Goal: Navigation & Orientation: Find specific page/section

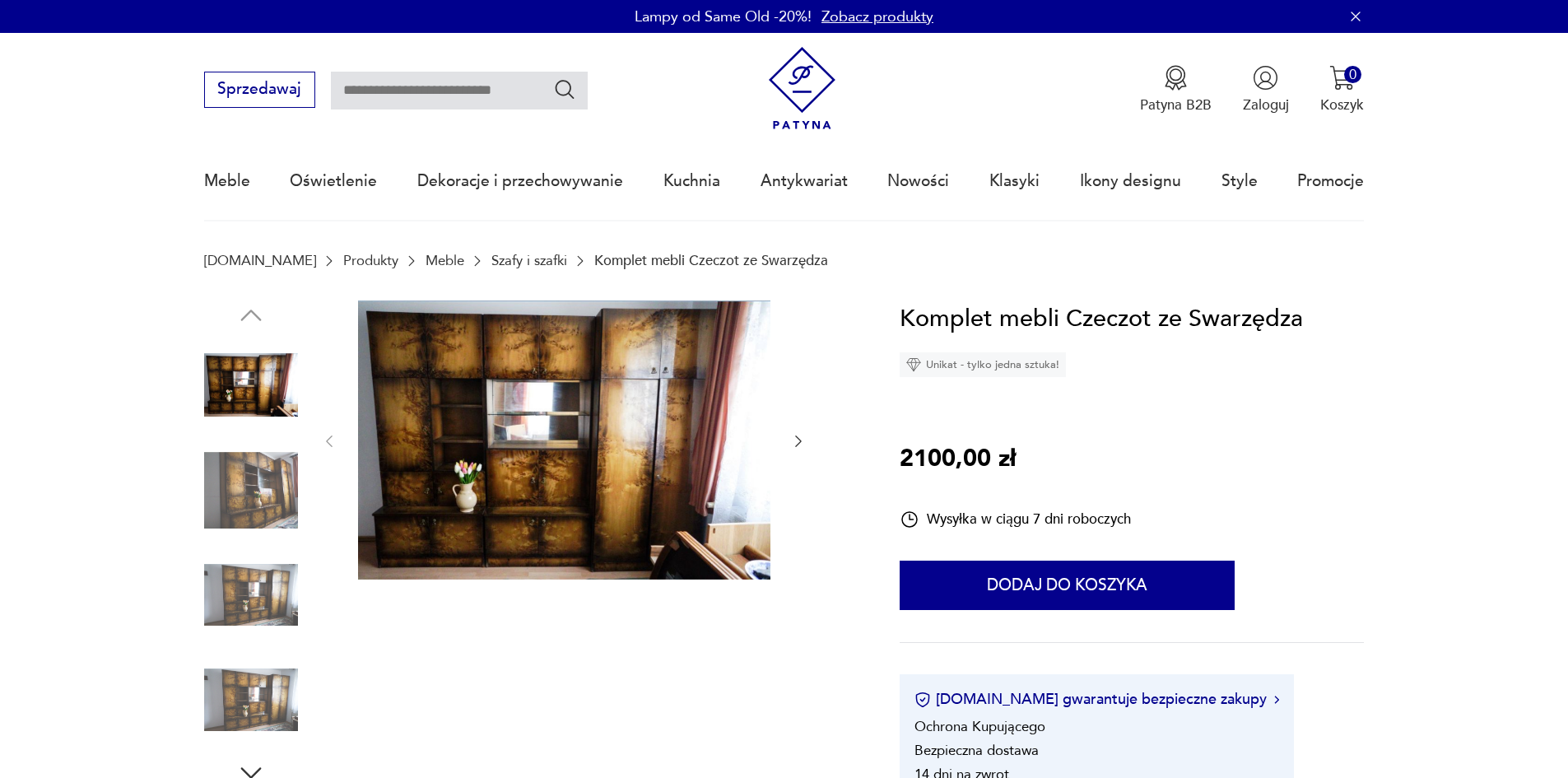
click at [611, 447] on img at bounding box center [564, 441] width 413 height 280
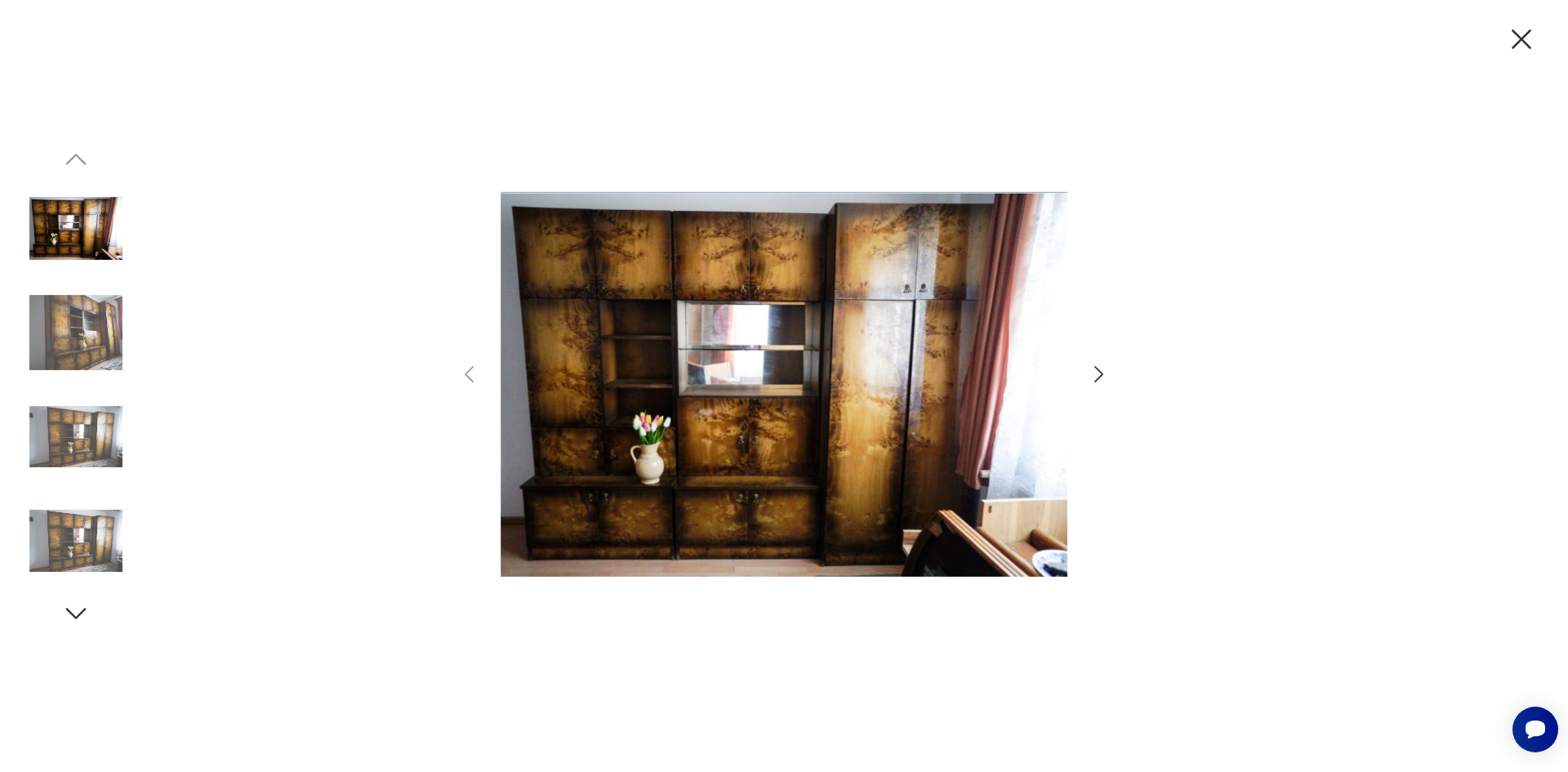
click at [1087, 369] on icon "button" at bounding box center [1099, 374] width 24 height 24
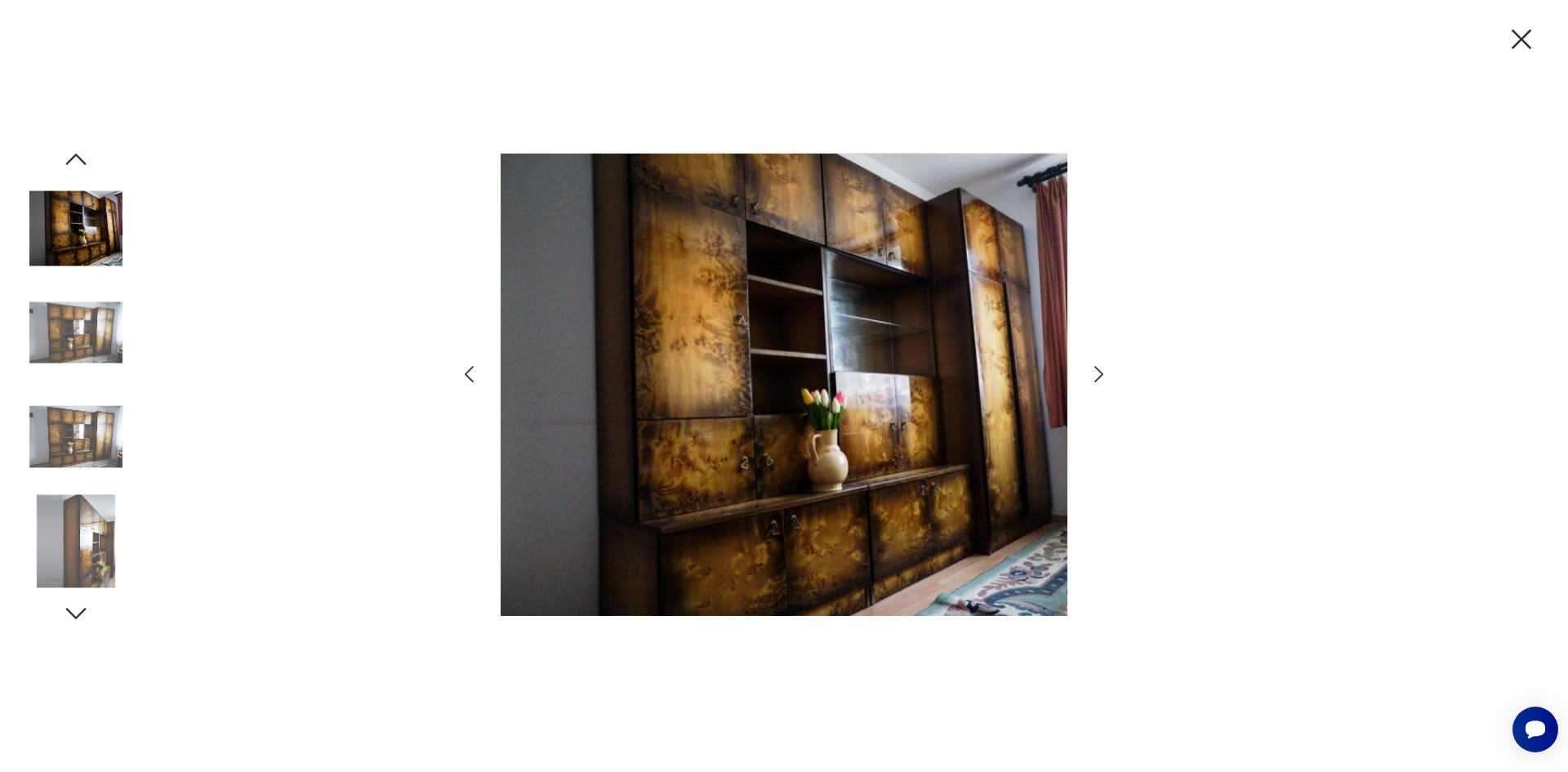
click at [1087, 369] on icon "button" at bounding box center [1099, 374] width 24 height 24
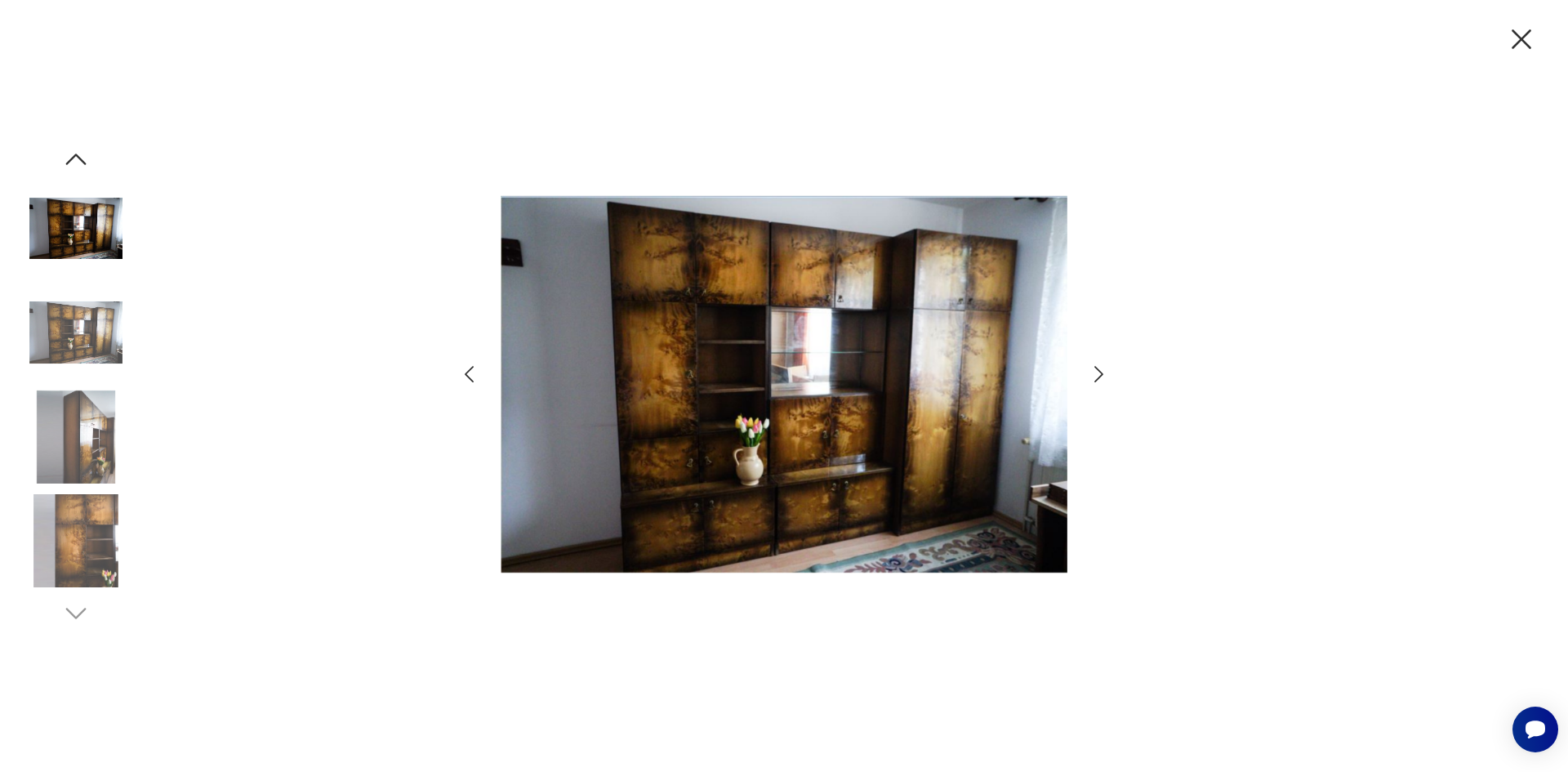
click at [1087, 369] on icon "button" at bounding box center [1099, 374] width 24 height 24
drag, startPoint x: 1513, startPoint y: 32, endPoint x: 1495, endPoint y: 44, distance: 21.6
click at [1510, 34] on icon "button" at bounding box center [1521, 39] width 34 height 34
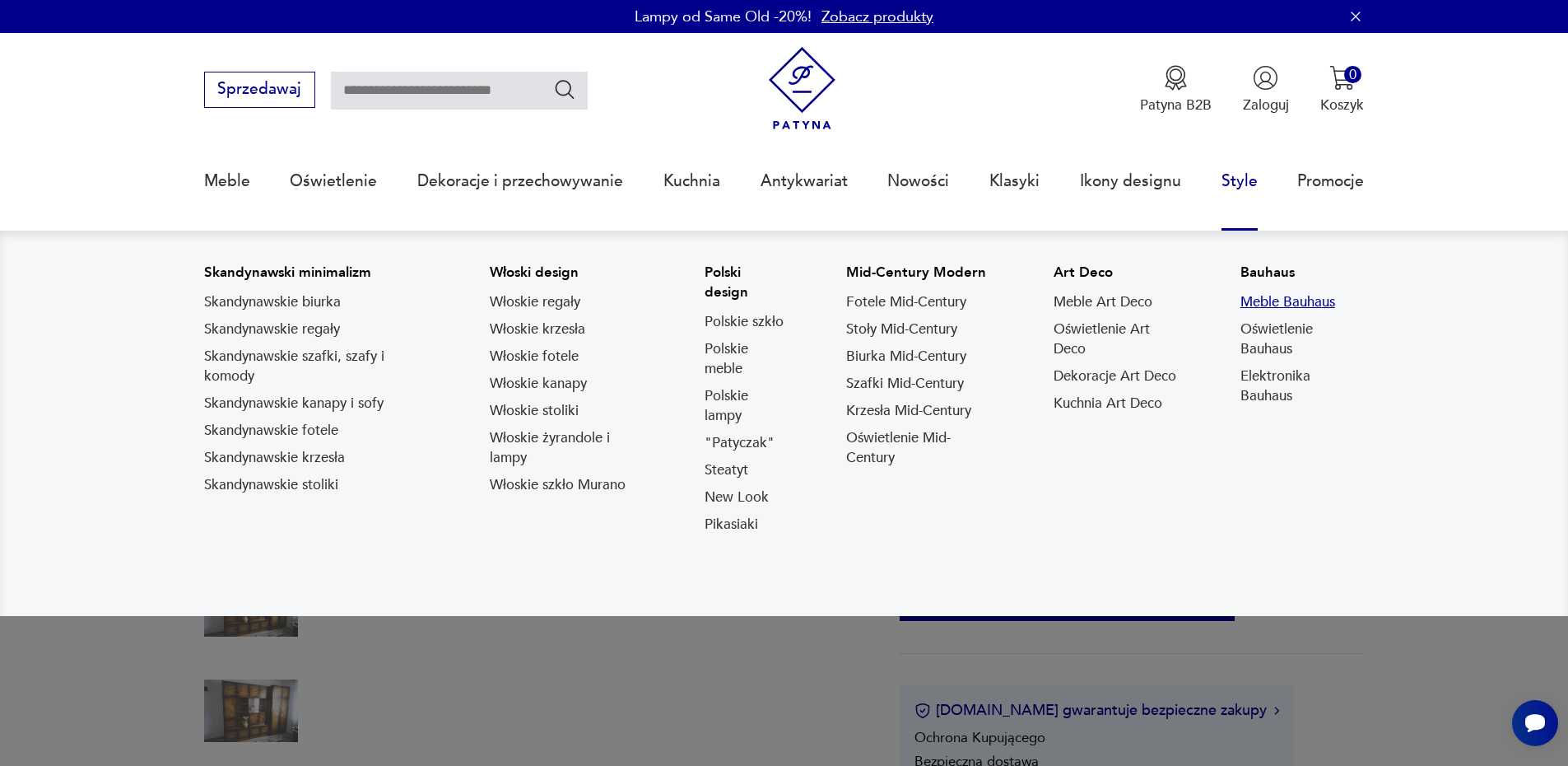
click at [1276, 303] on link "Meble Bauhaus" at bounding box center [1288, 302] width 95 height 20
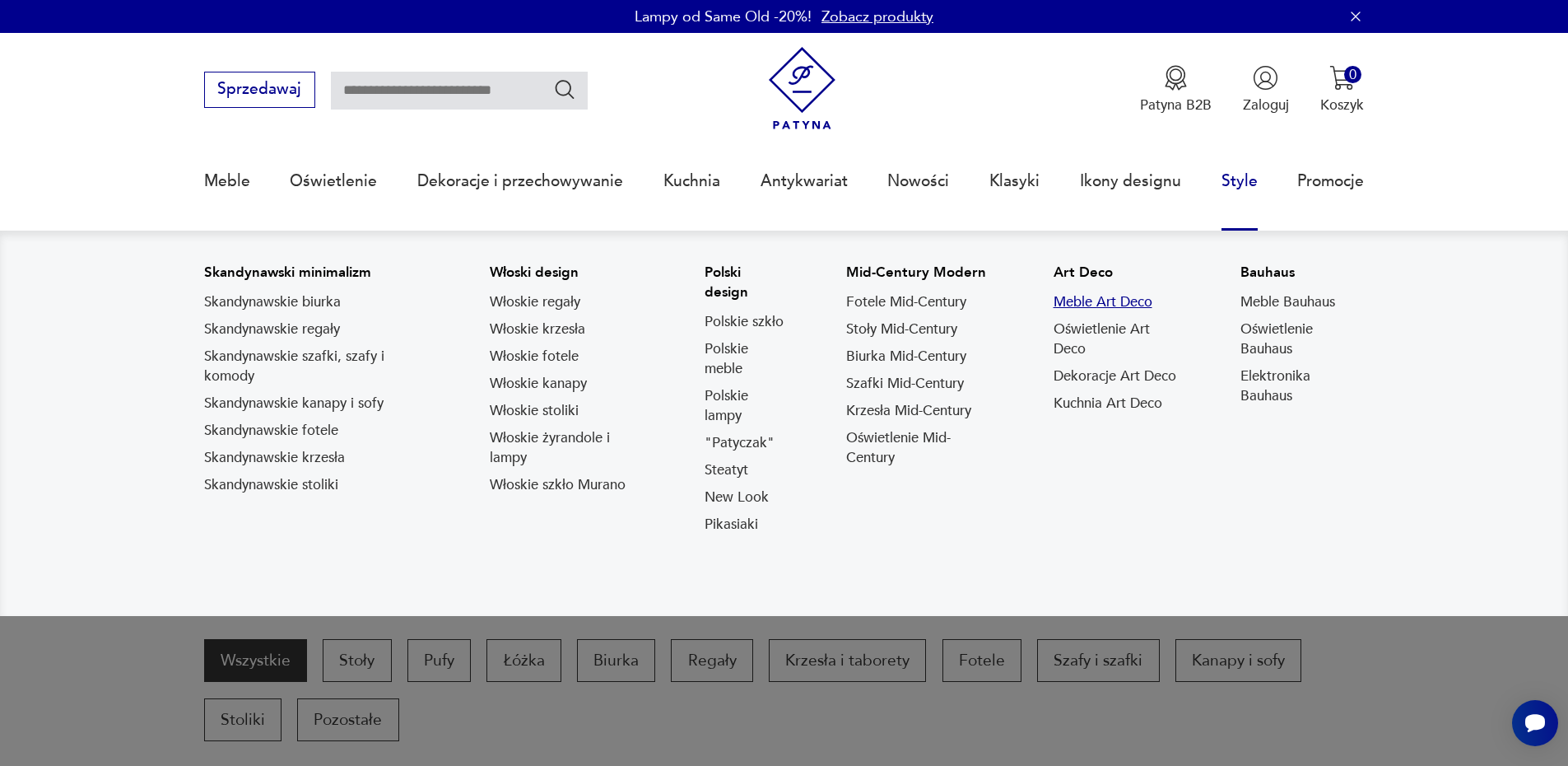
click at [1104, 307] on link "Meble Art Deco" at bounding box center [1103, 302] width 99 height 20
click at [895, 326] on link "Stoły Mid-Century" at bounding box center [901, 329] width 111 height 20
click at [744, 470] on link "Steatyt" at bounding box center [726, 470] width 44 height 20
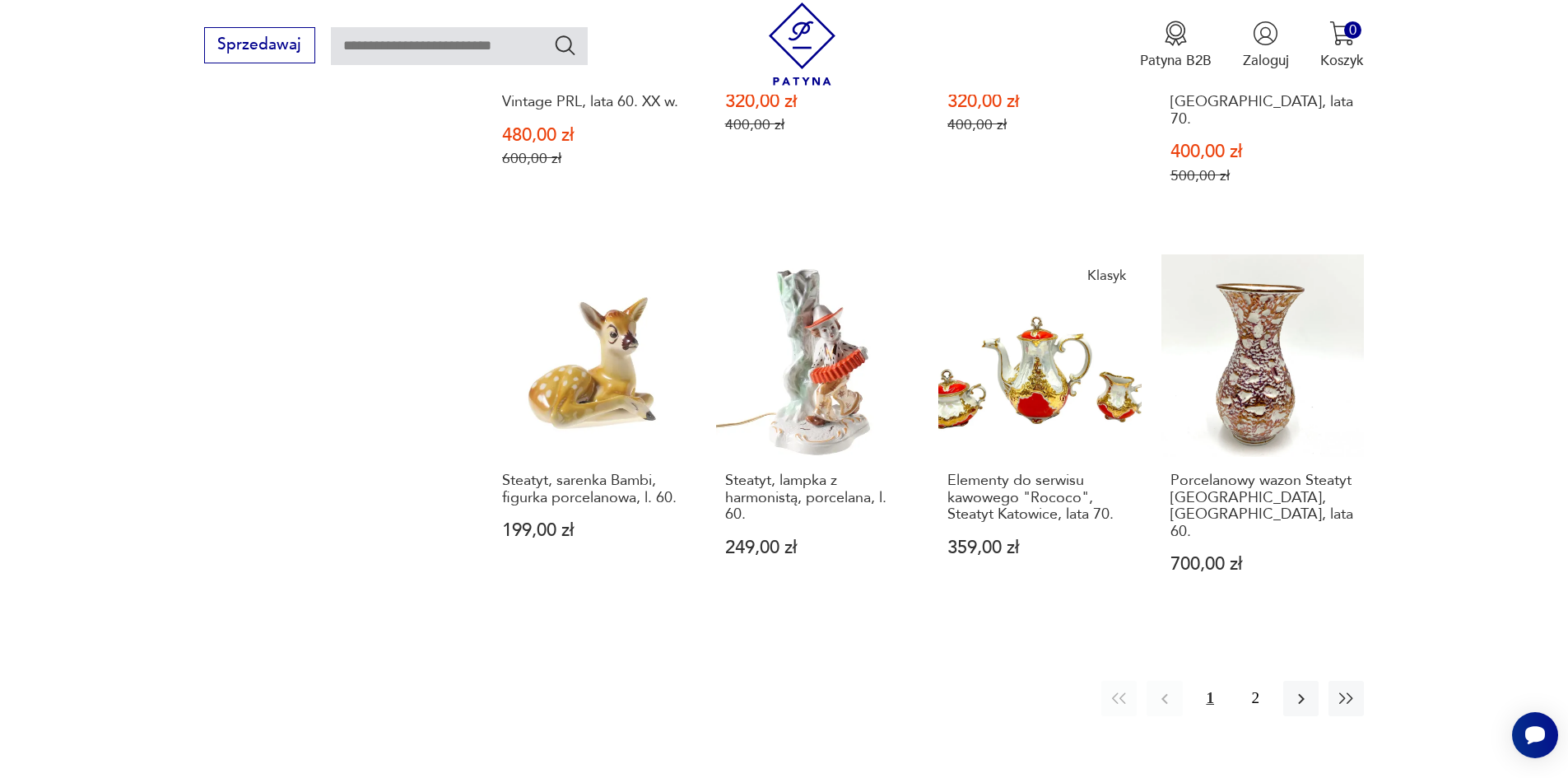
scroll to position [1514, 0]
click at [1304, 689] on icon "button" at bounding box center [1302, 698] width 20 height 20
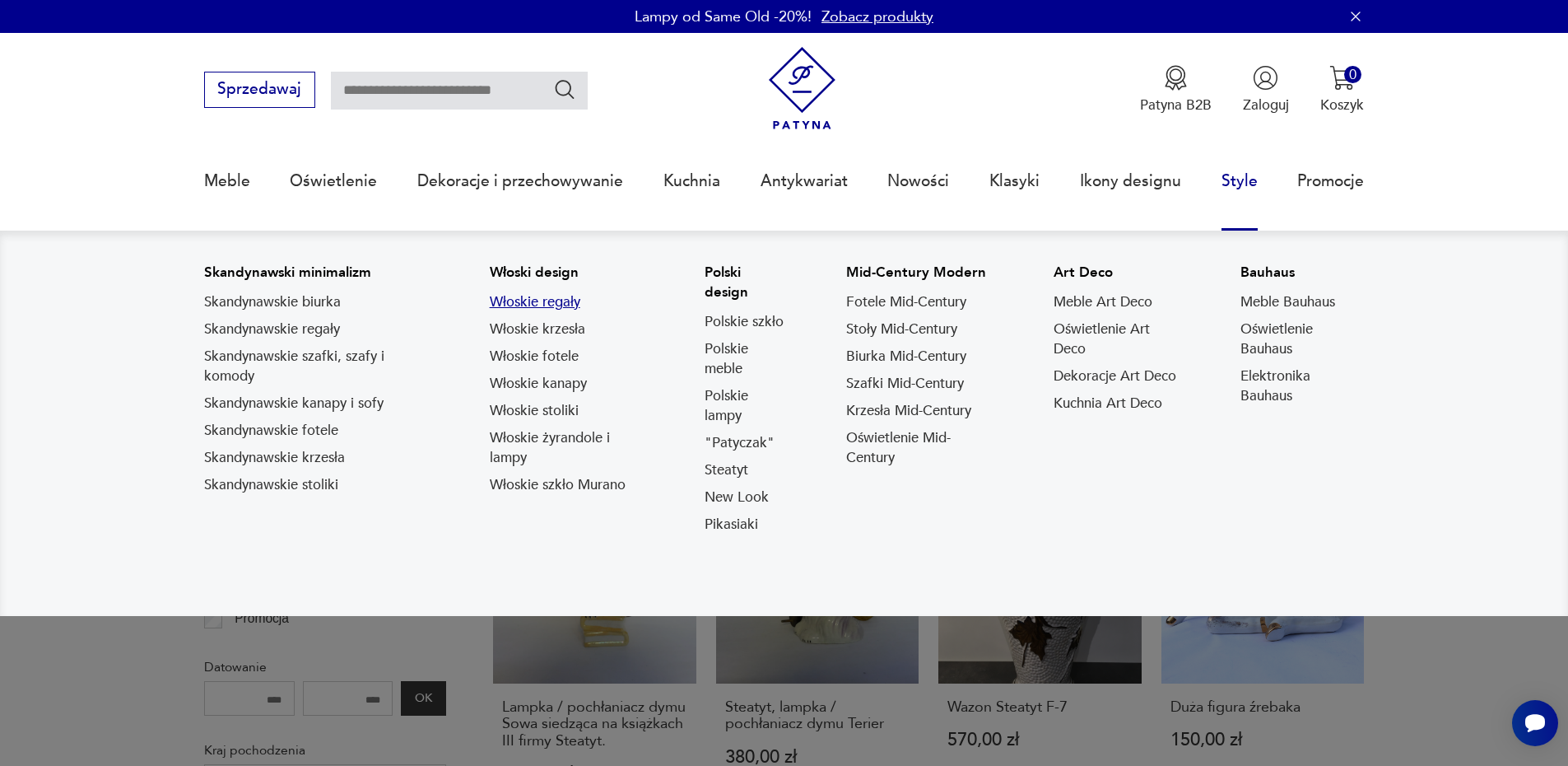
click at [536, 300] on link "Włoskie regały" at bounding box center [535, 302] width 90 height 20
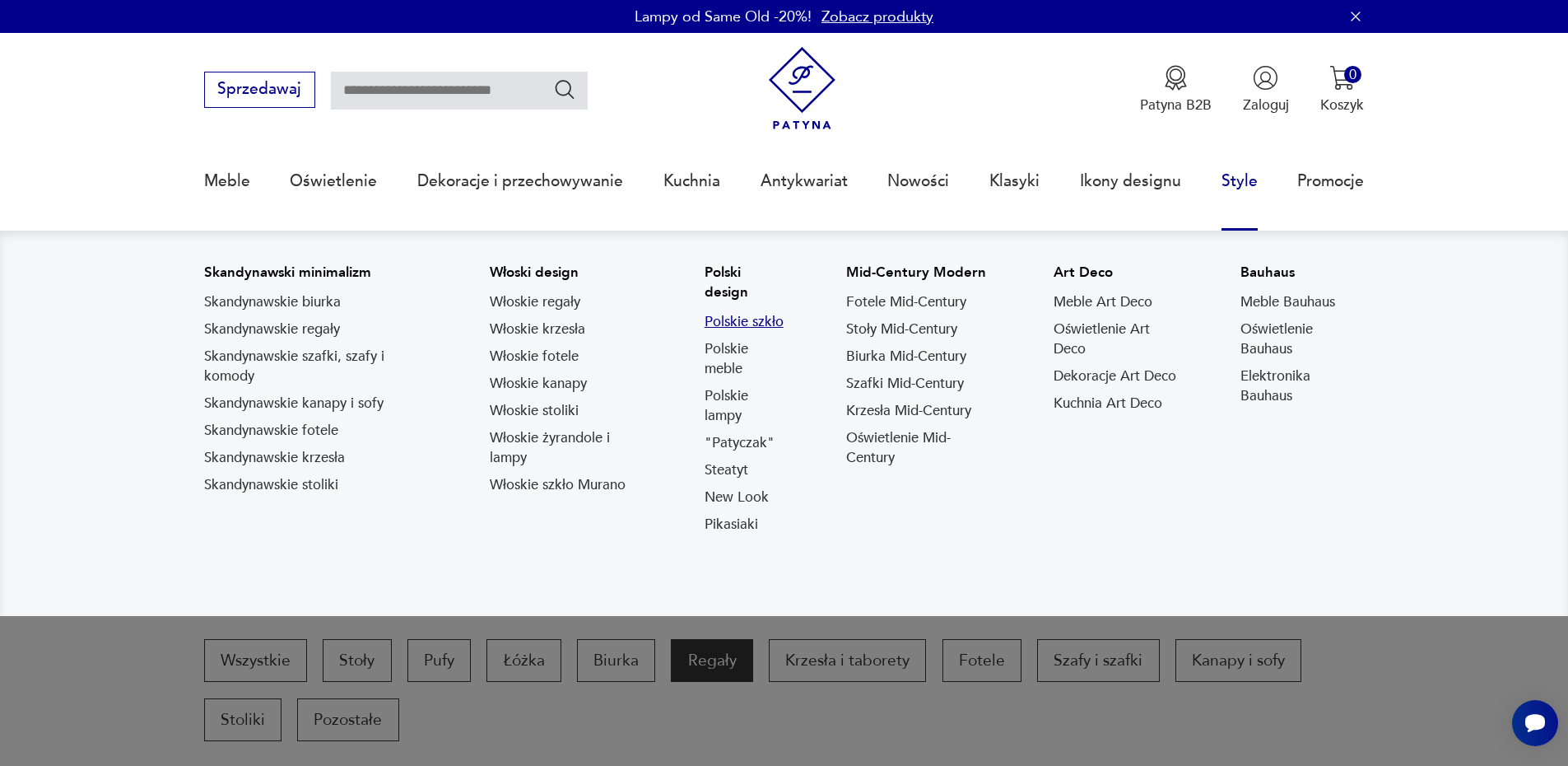
click at [743, 316] on link "Polskie szkło" at bounding box center [743, 321] width 79 height 20
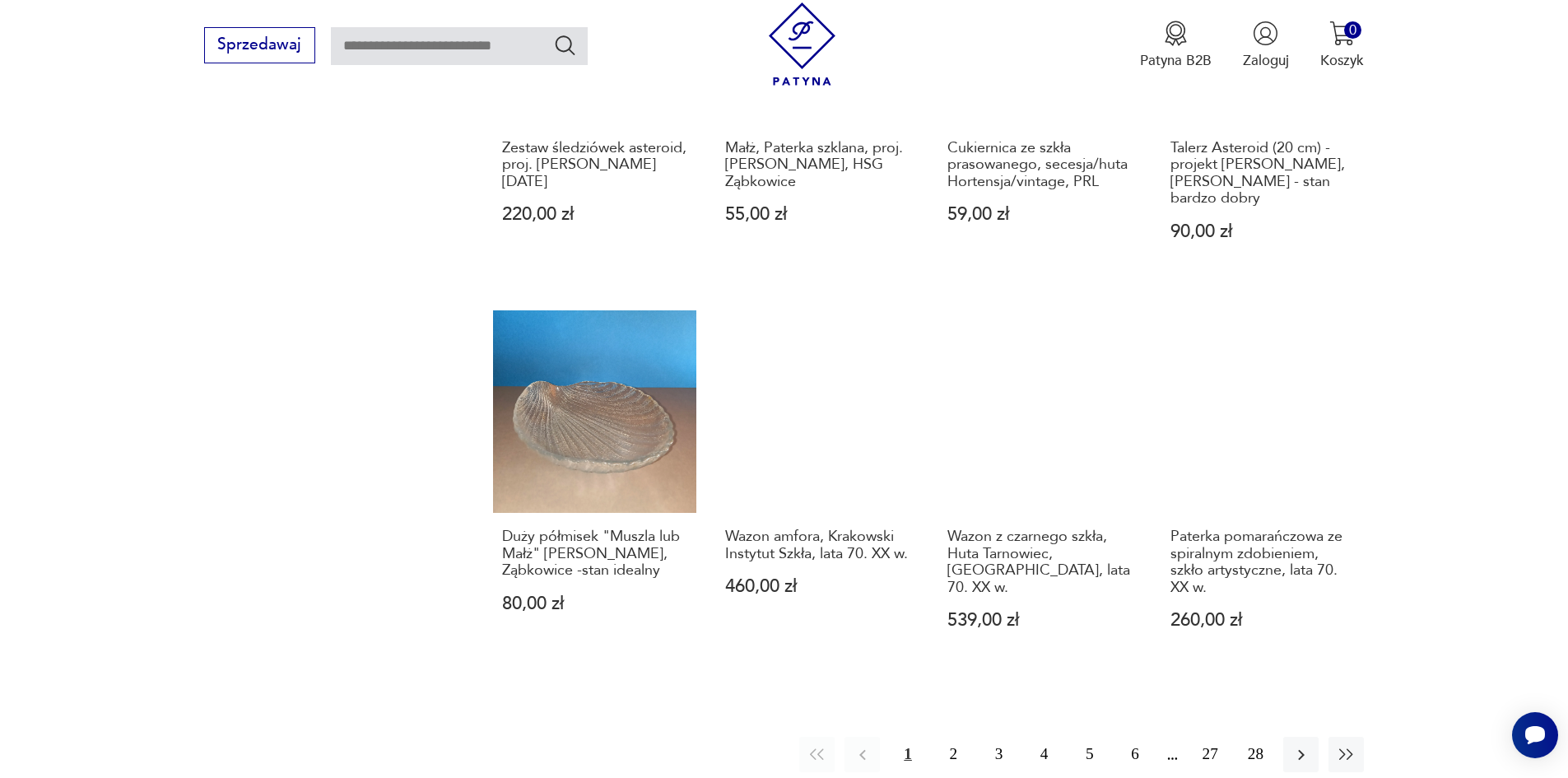
scroll to position [1373, 0]
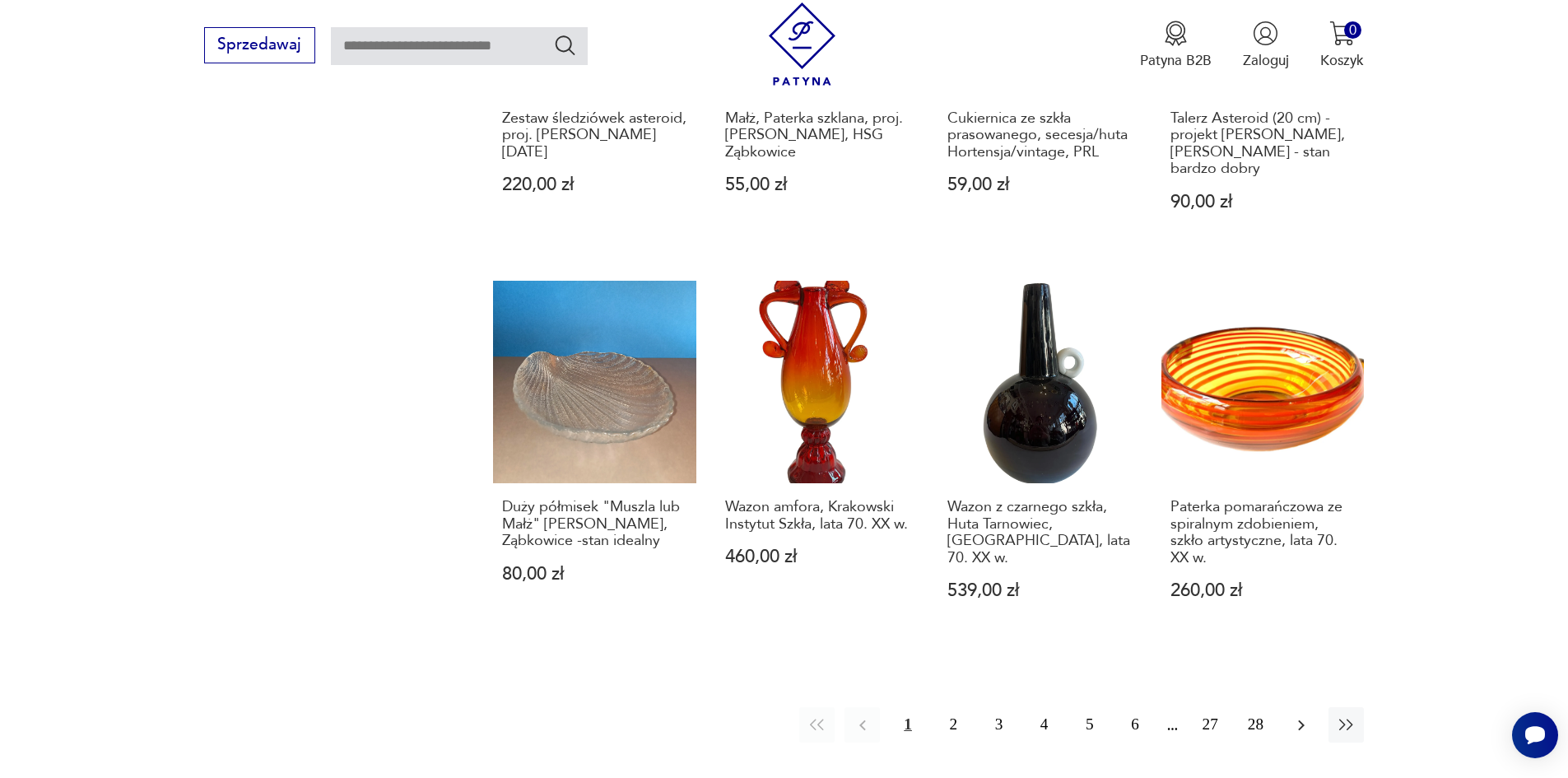
click at [1294, 716] on icon "button" at bounding box center [1302, 725] width 20 height 20
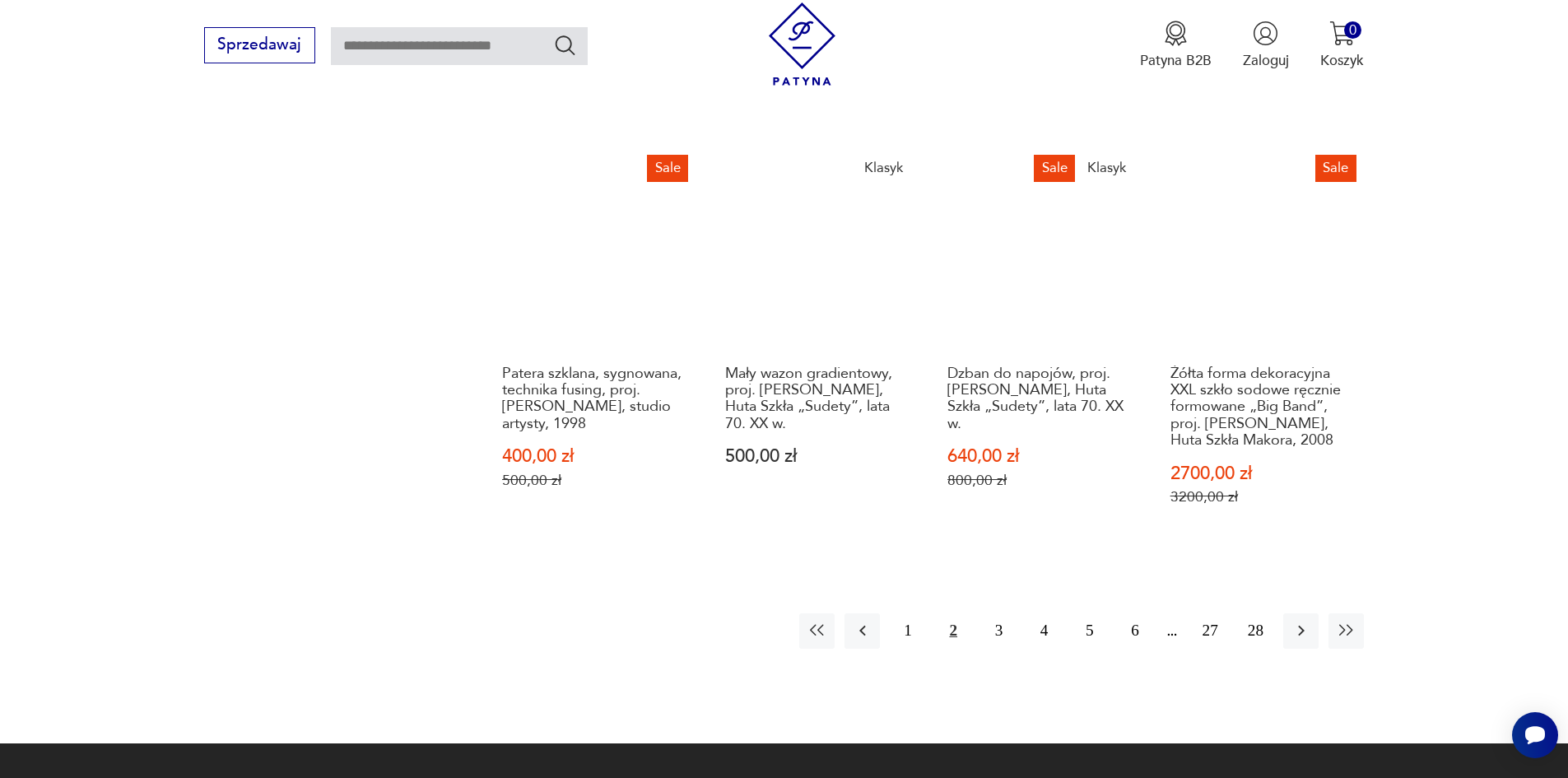
scroll to position [1644, 0]
